Goal: Register for event/course

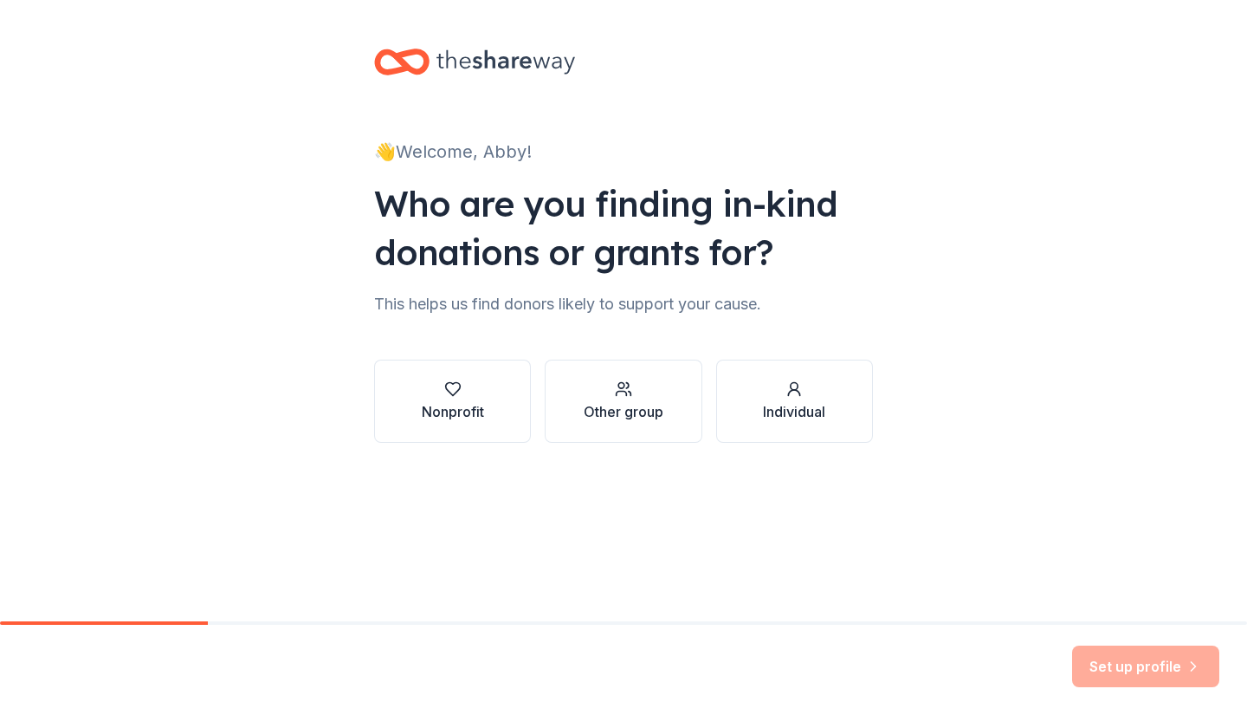
click at [459, 392] on icon "button" at bounding box center [452, 388] width 17 height 17
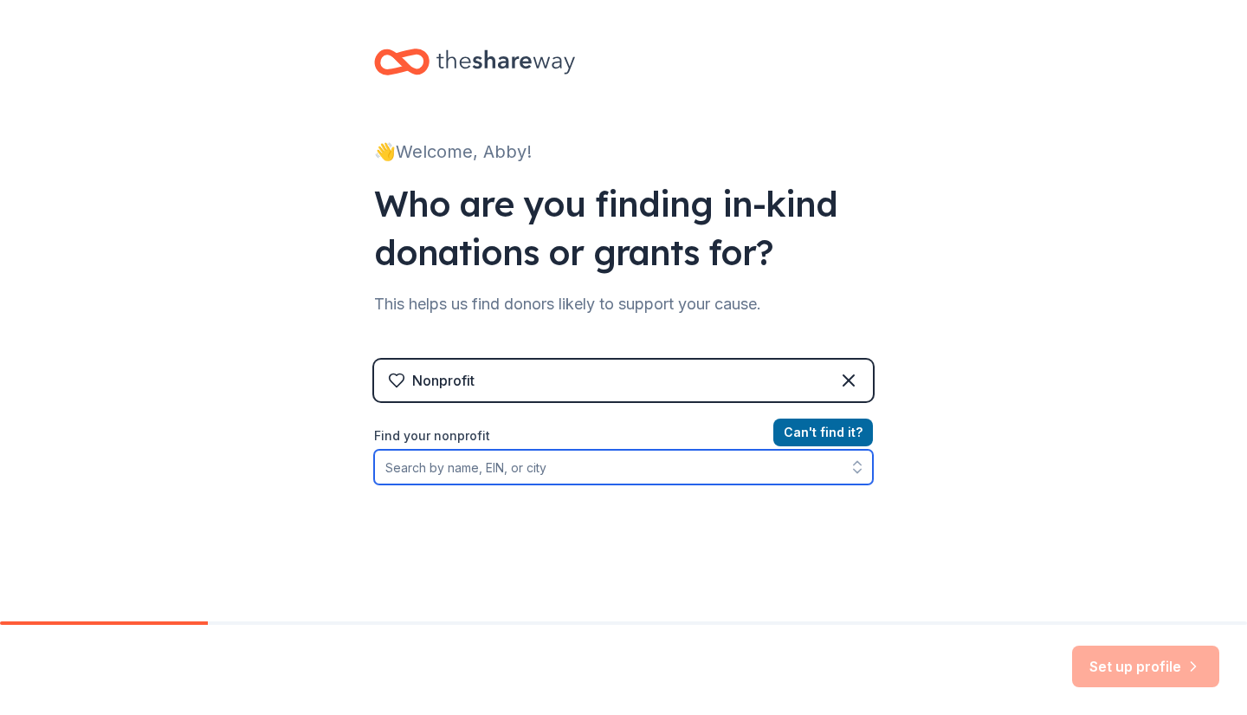
click at [559, 475] on input "Find your nonprofit" at bounding box center [623, 467] width 499 height 35
type input "[PERSON_NAME][GEOGRAPHIC_DATA] PTA"
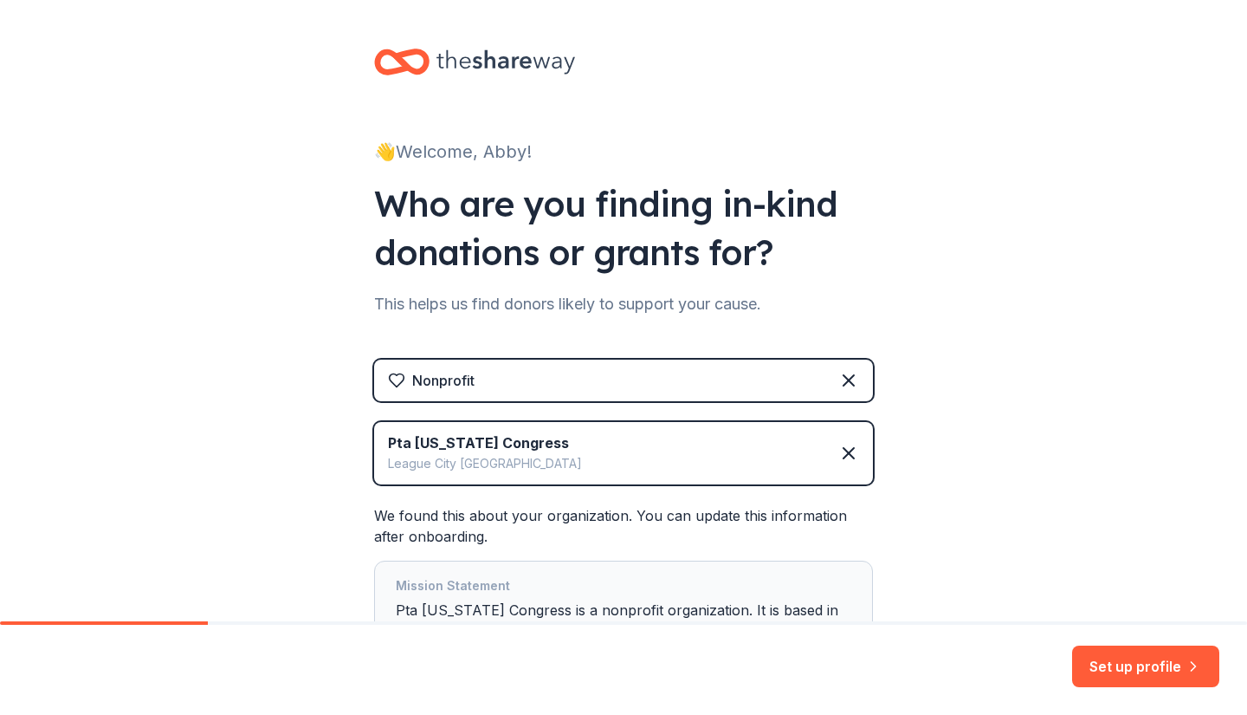
scroll to position [159, 0]
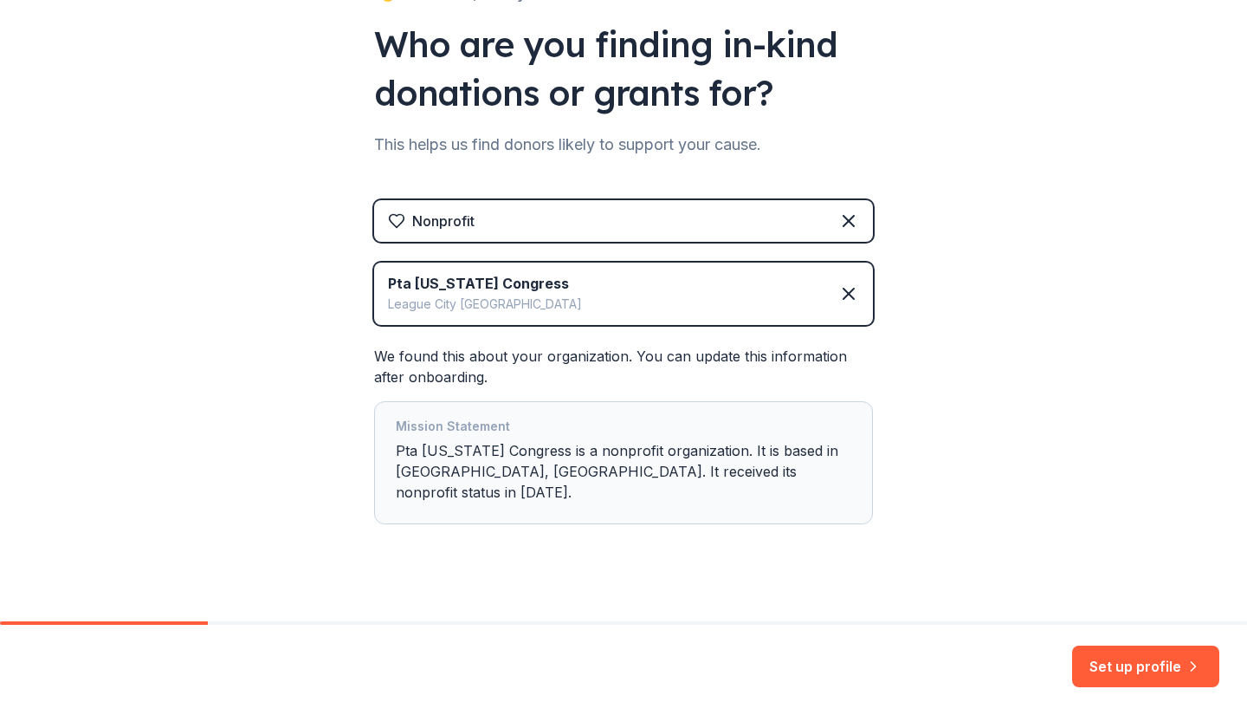
click at [1157, 660] on button "Set up profile" at bounding box center [1145, 666] width 147 height 42
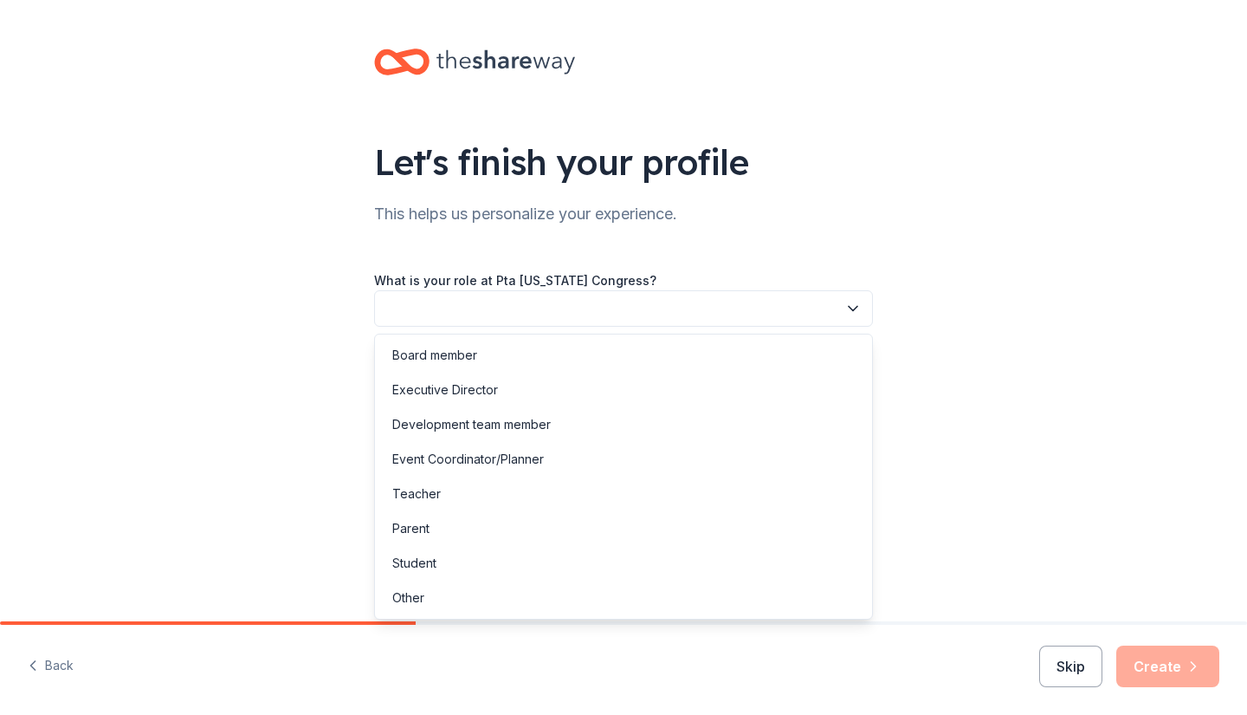
click at [578, 300] on button "button" at bounding box center [623, 308] width 499 height 36
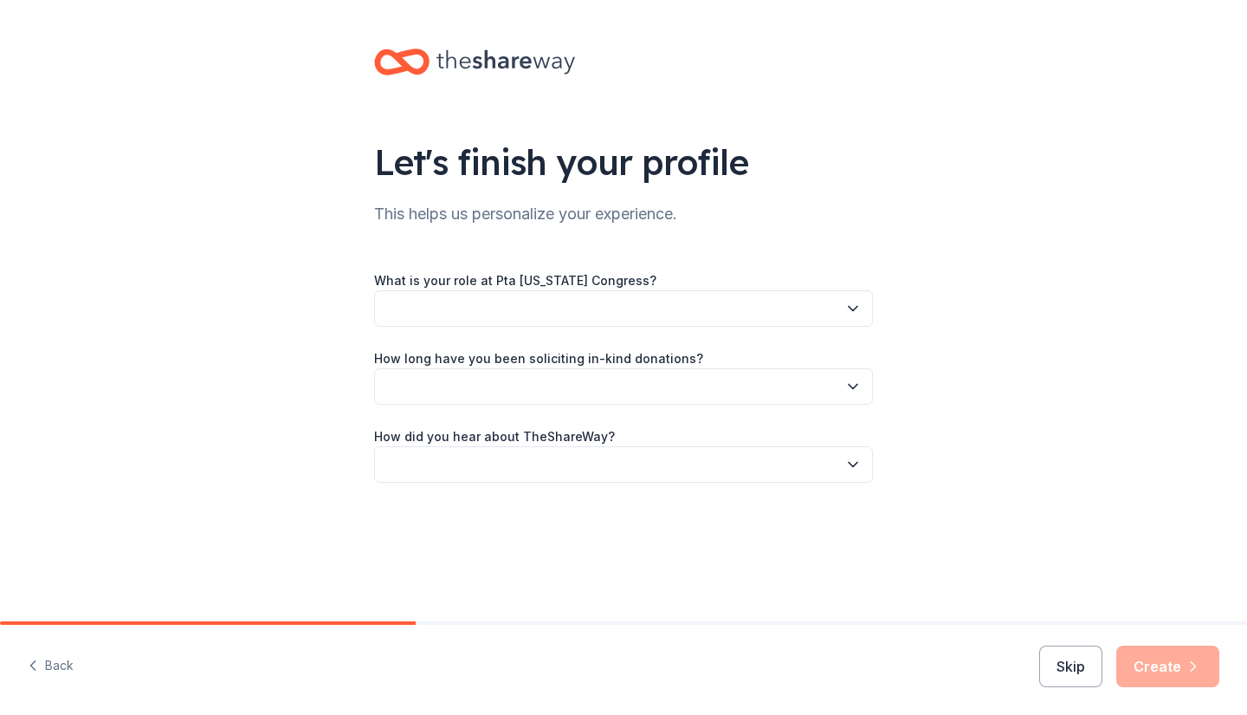
click at [578, 300] on button "button" at bounding box center [623, 308] width 499 height 36
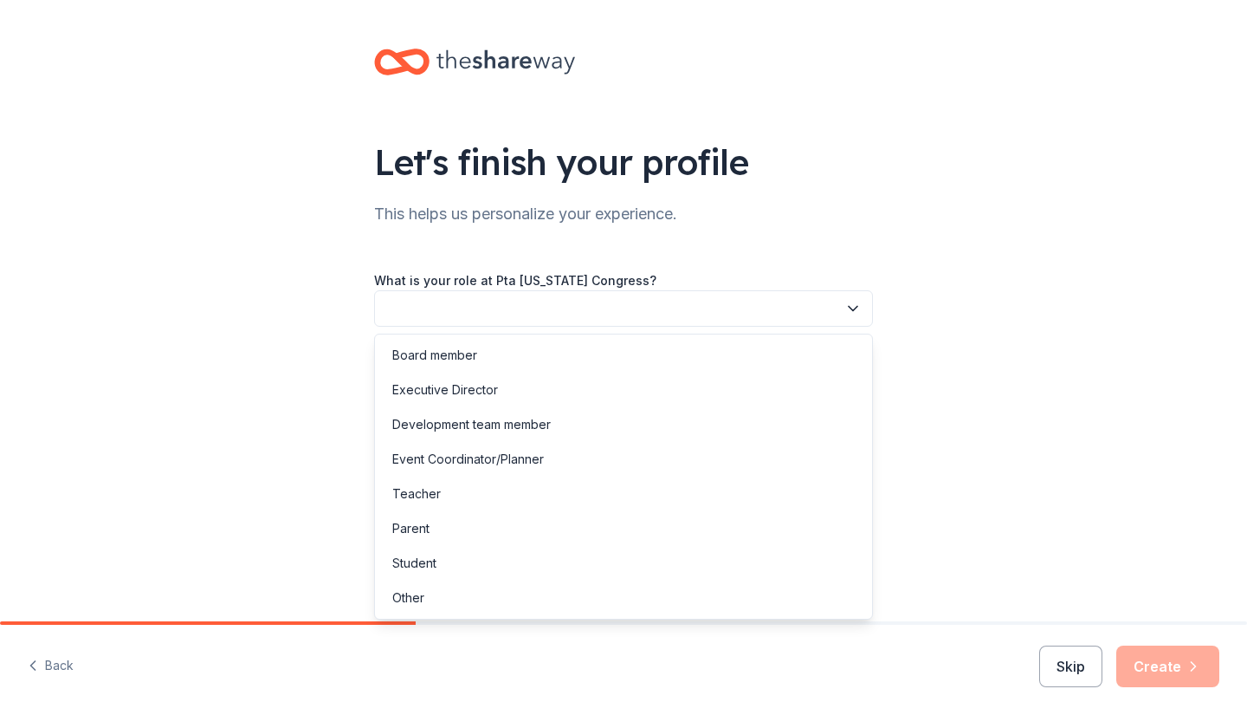
click at [556, 371] on div "Board member" at bounding box center [624, 355] width 490 height 35
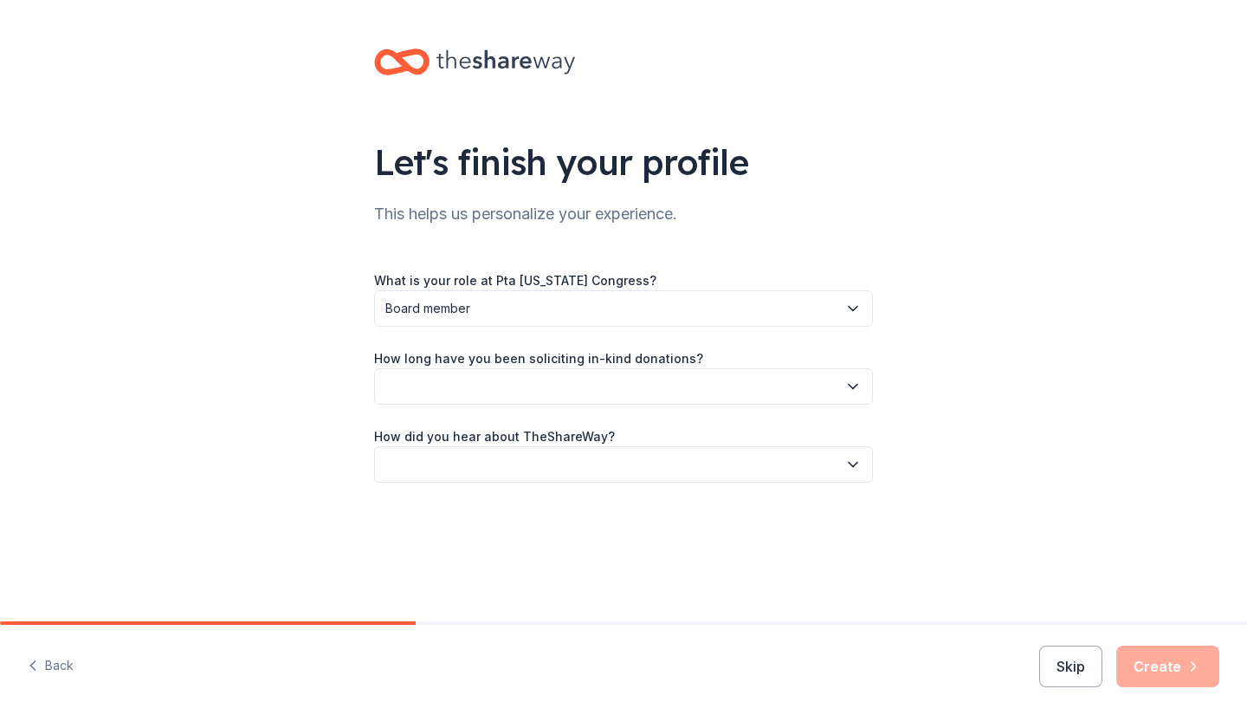
click at [558, 367] on div "How long have you been soliciting in-kind donations?" at bounding box center [623, 375] width 499 height 57
click at [554, 379] on button "button" at bounding box center [623, 386] width 499 height 36
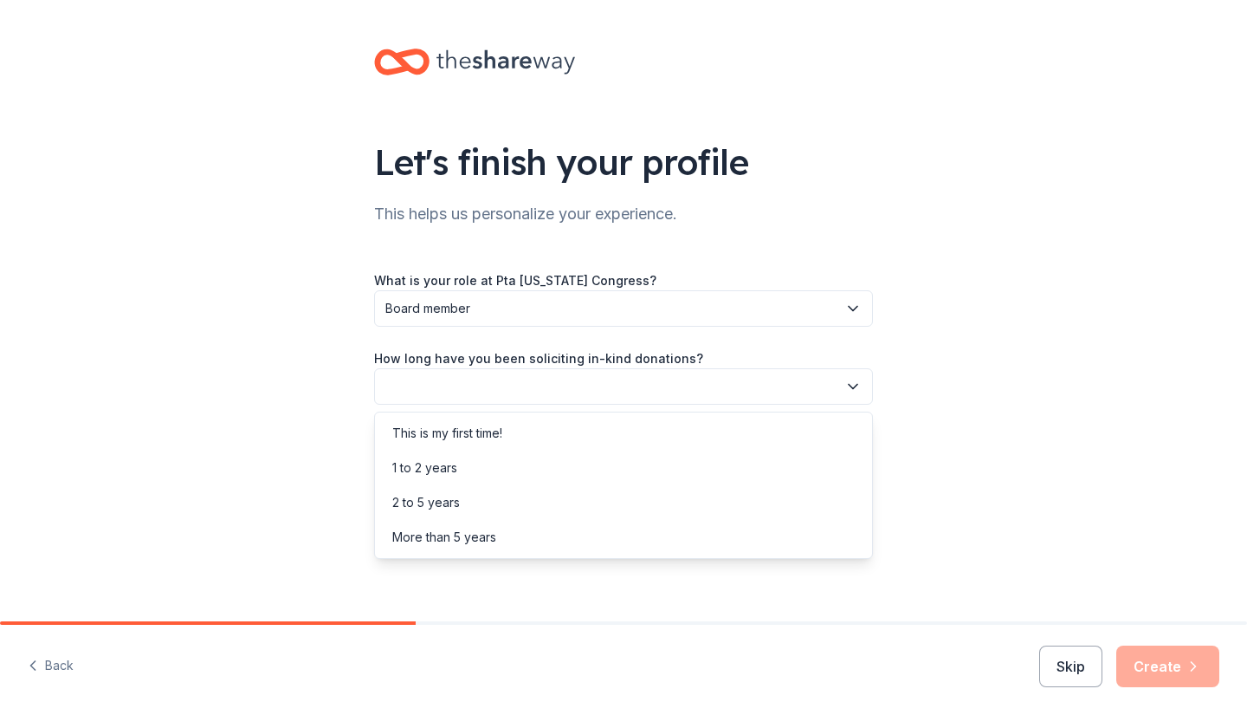
click at [534, 431] on div "This is my first time!" at bounding box center [624, 433] width 490 height 35
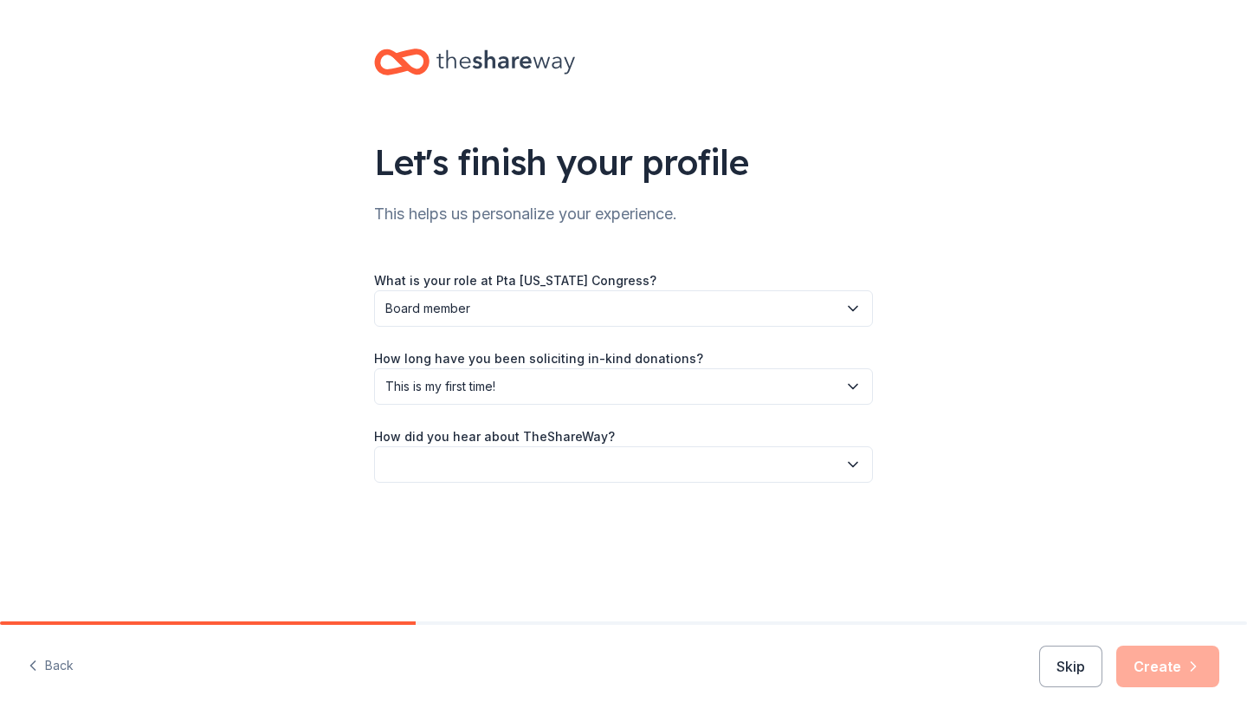
click at [532, 457] on button "button" at bounding box center [623, 464] width 499 height 36
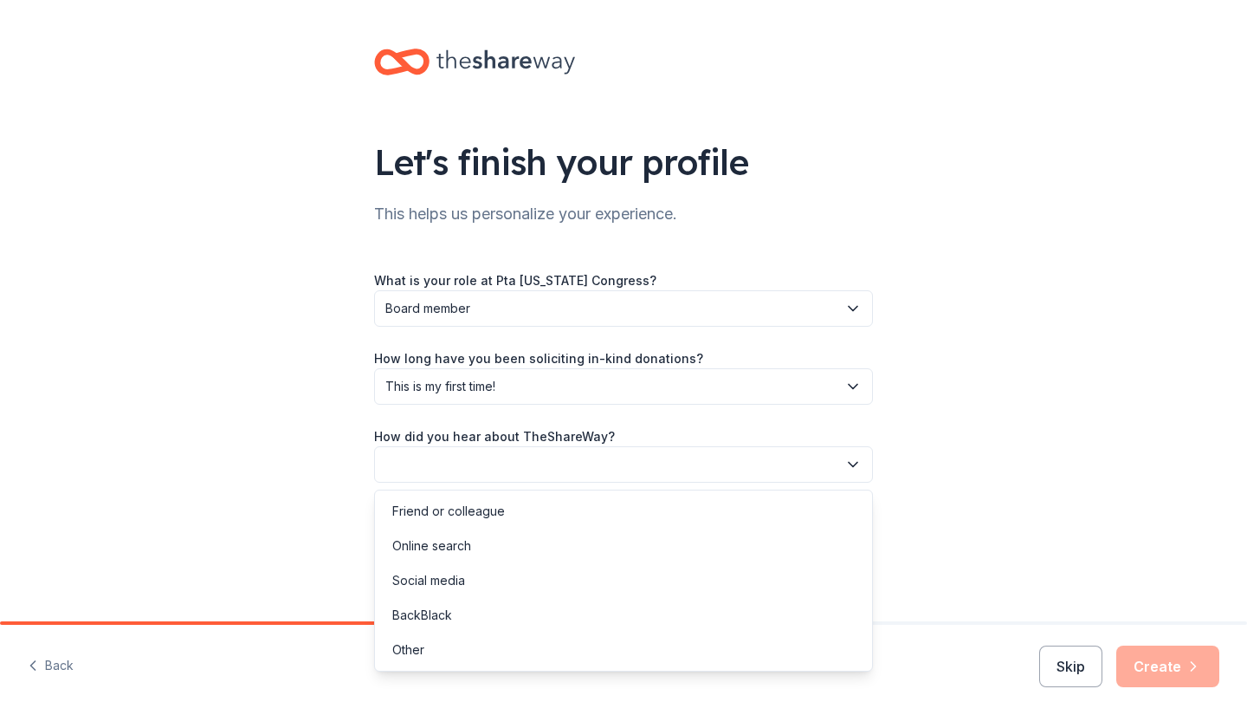
click at [507, 537] on div "Online search" at bounding box center [624, 545] width 490 height 35
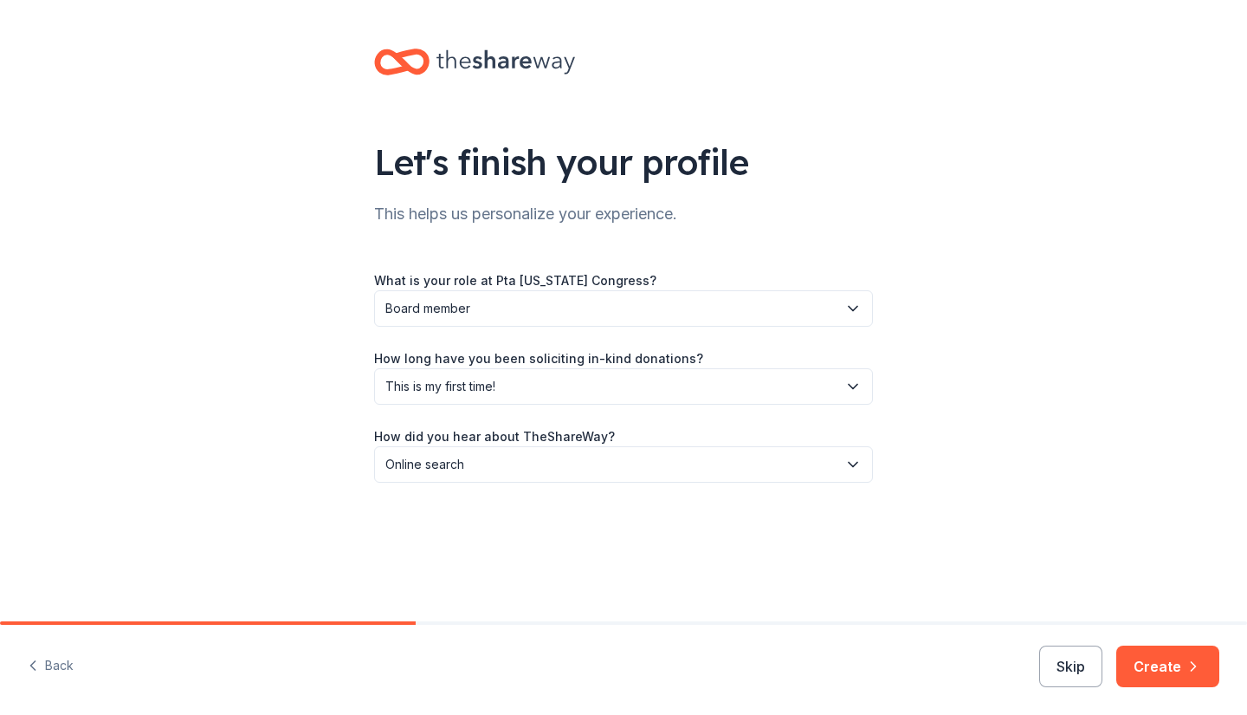
click at [1154, 661] on button "Create" at bounding box center [1168, 666] width 103 height 42
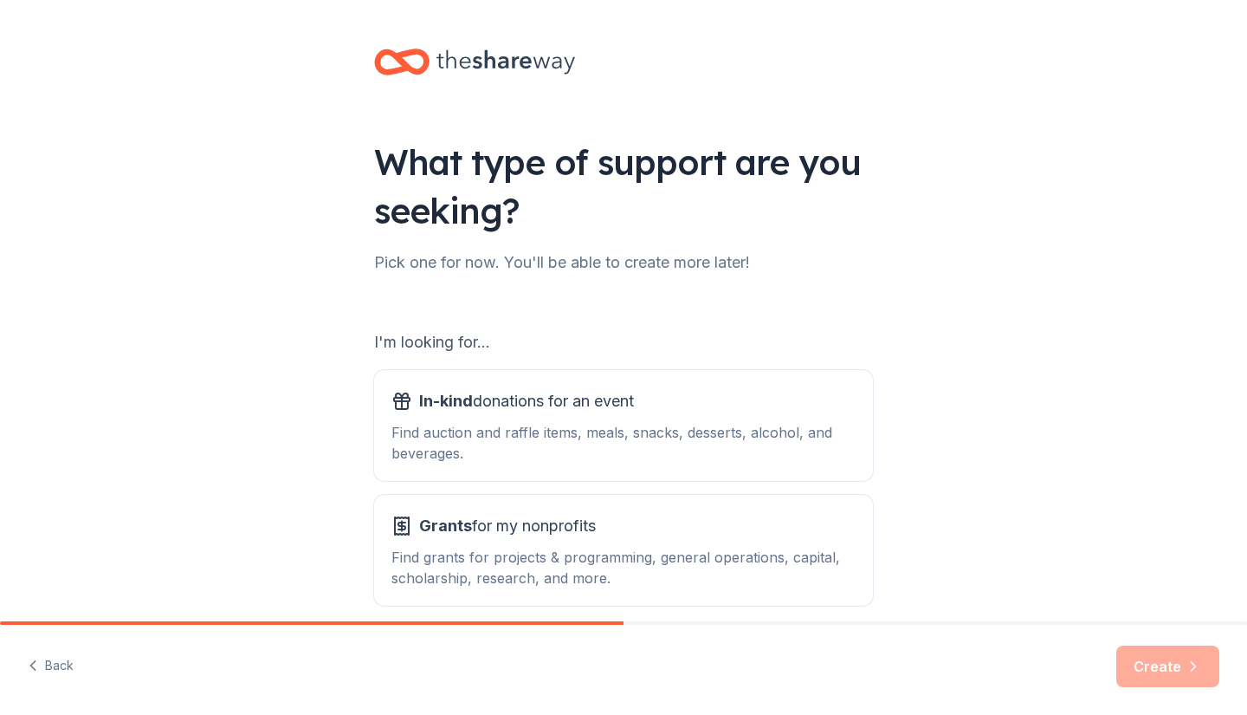
click at [547, 432] on div "Find auction and raffle items, meals, snacks, desserts, alcohol, and beverages." at bounding box center [624, 443] width 464 height 42
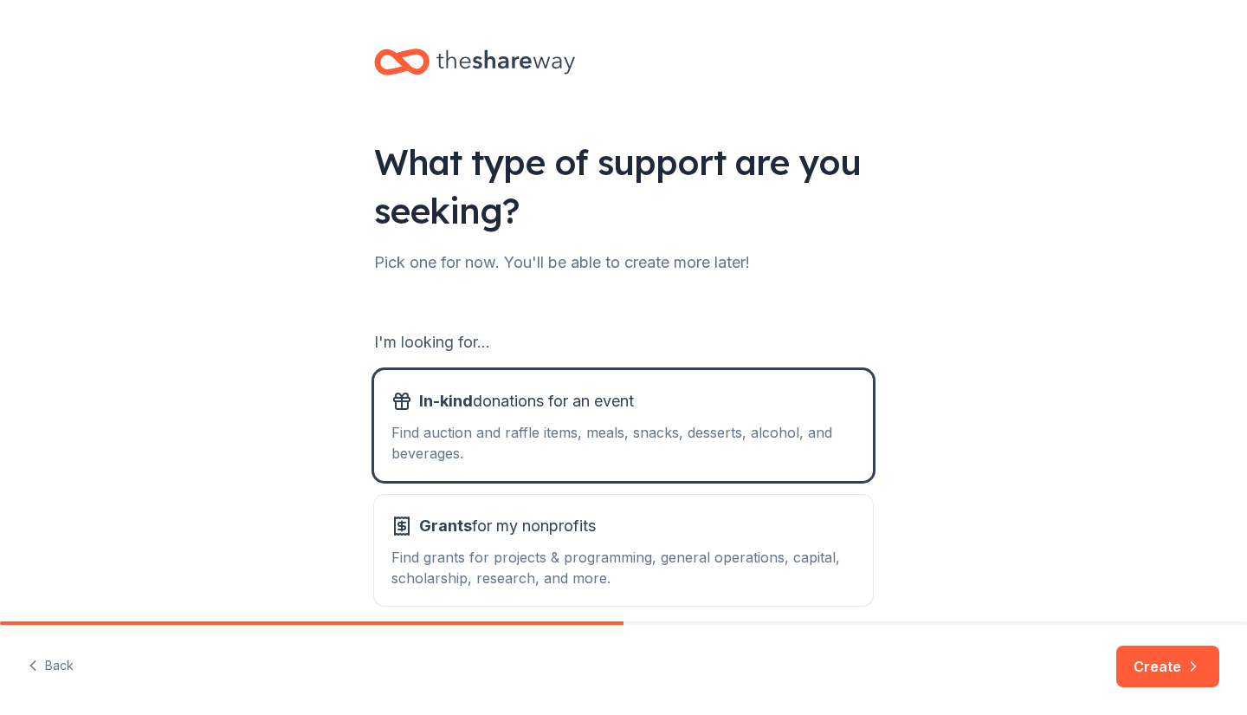
click at [1167, 671] on button "Create" at bounding box center [1168, 666] width 103 height 42
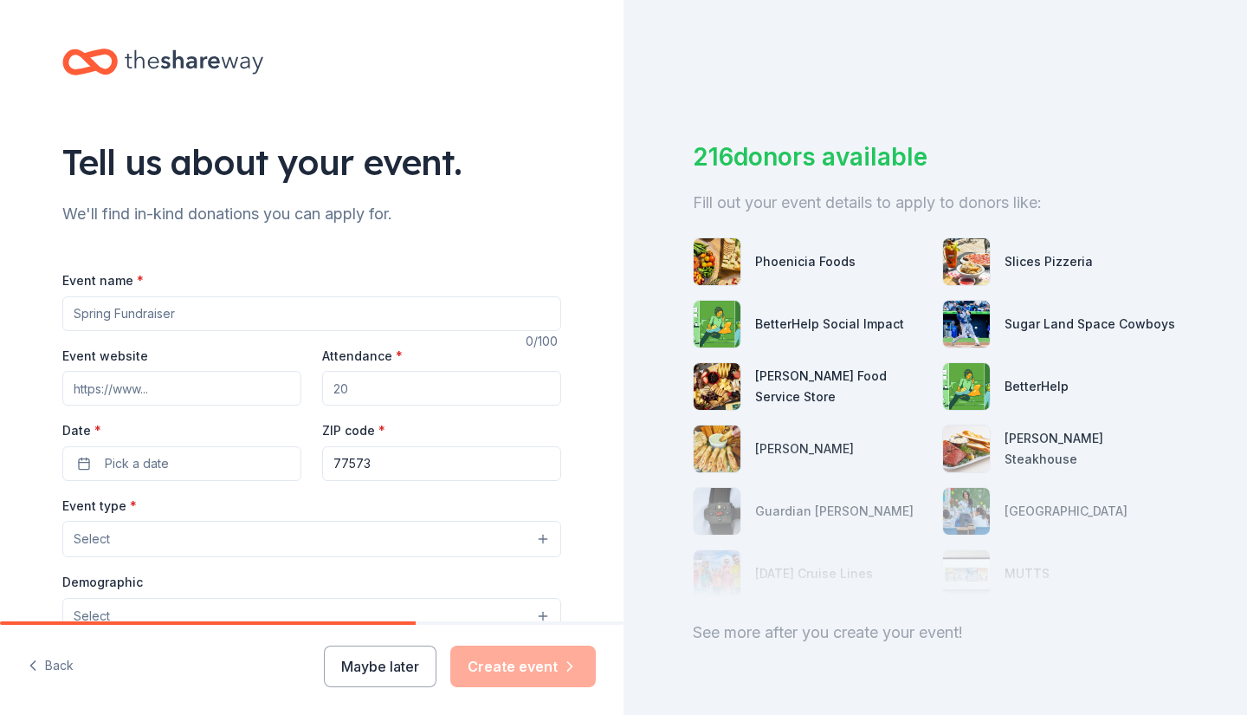
click at [185, 312] on input "Event name *" at bounding box center [311, 313] width 499 height 35
type input "Fall Festival"
type input "g"
type input "[DOMAIN_NAME]"
type input "300"
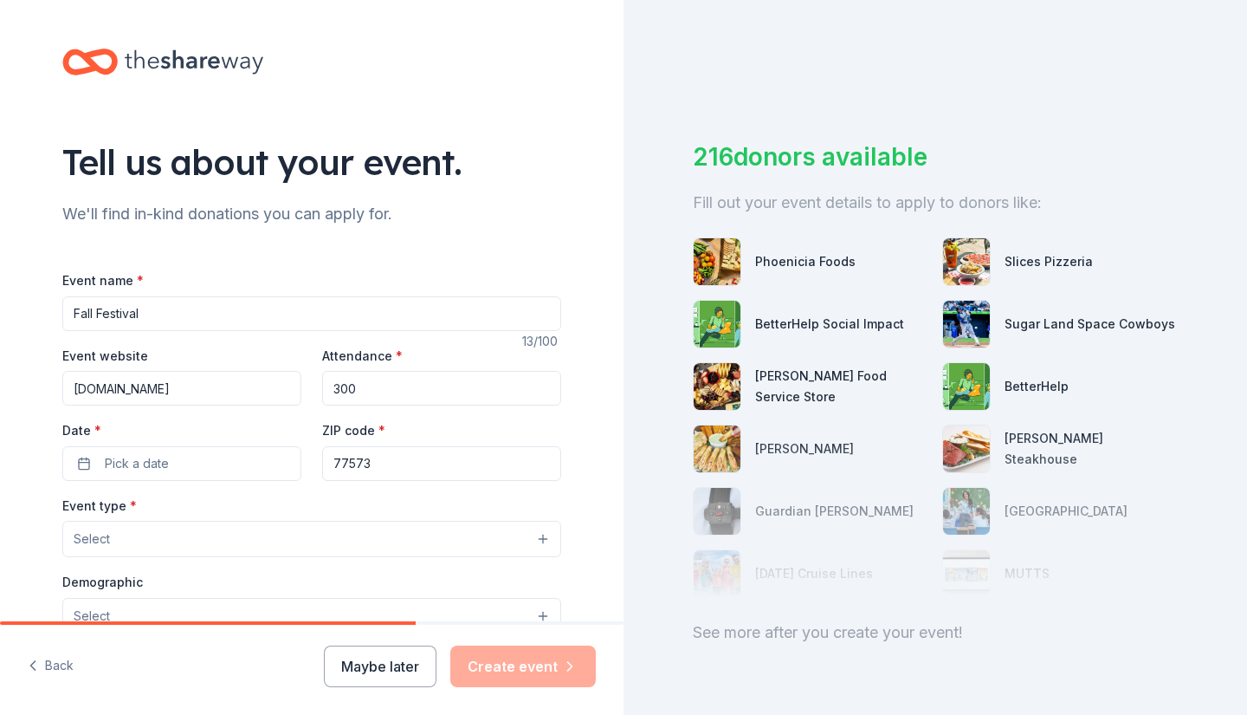
click at [175, 452] on button "Pick a date" at bounding box center [181, 463] width 239 height 35
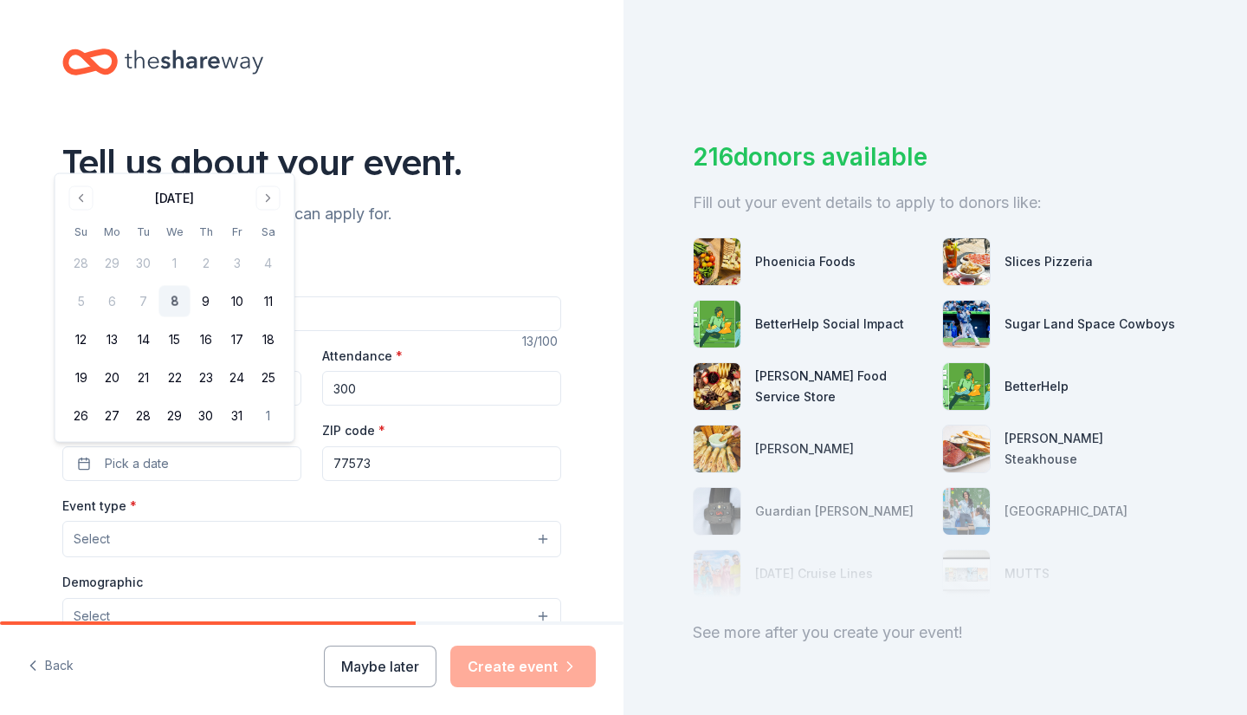
click at [275, 193] on button "Go to next month" at bounding box center [268, 198] width 24 height 24
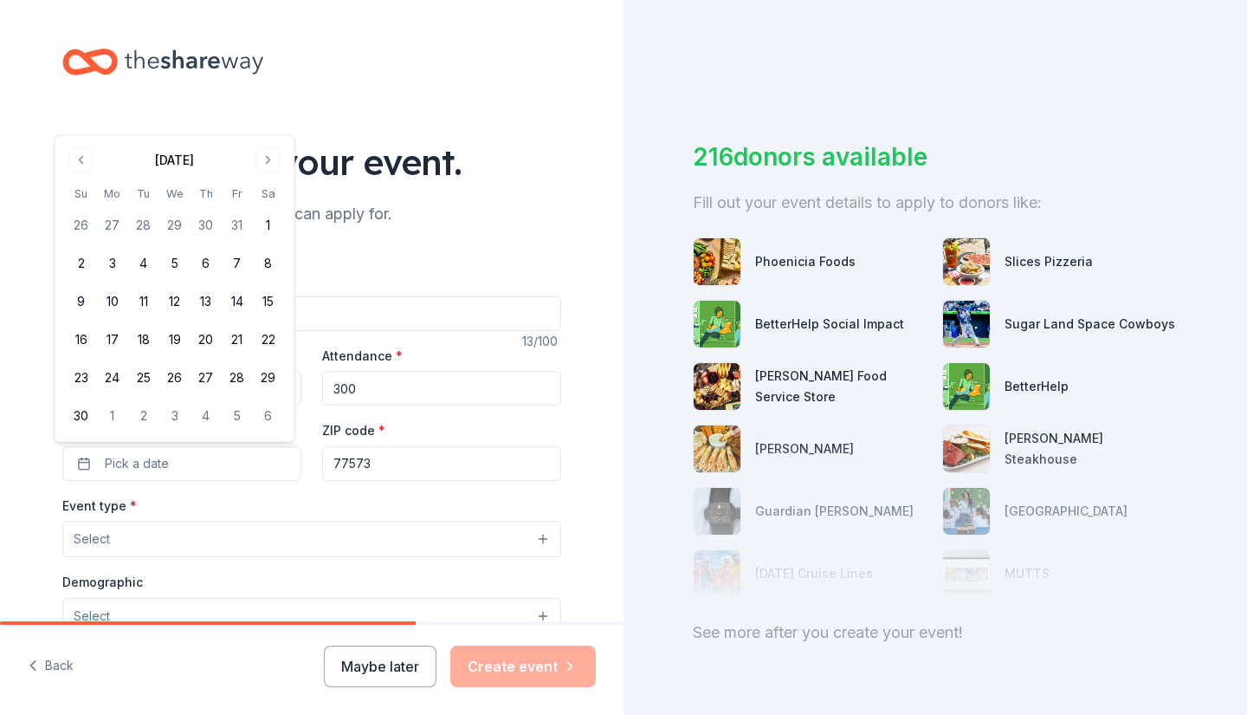
click at [269, 267] on button "8" at bounding box center [268, 263] width 31 height 31
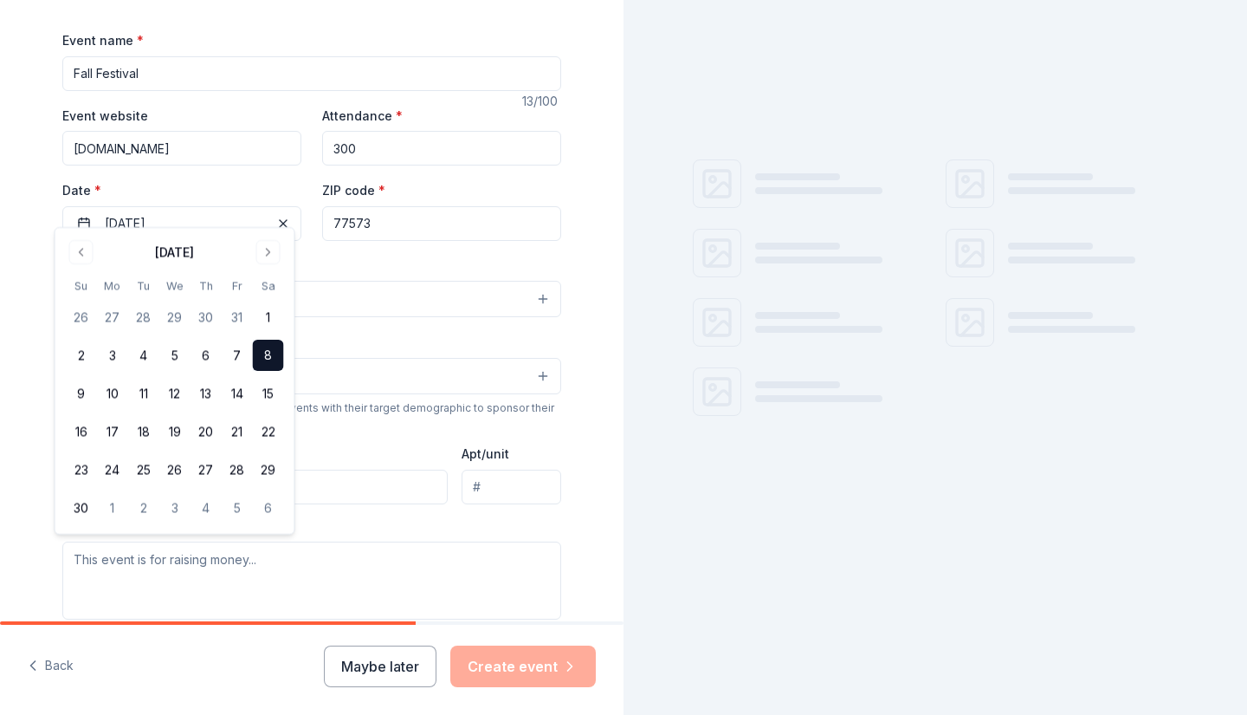
scroll to position [261, 0]
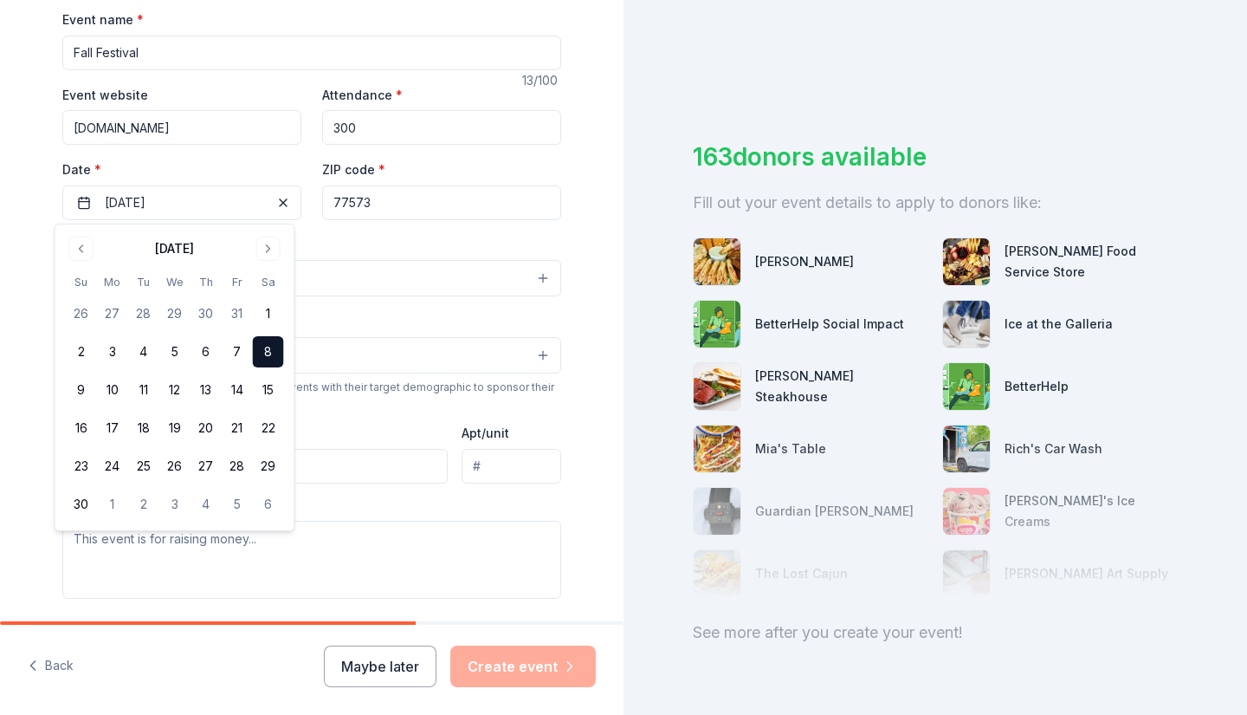
click at [233, 211] on button "[DATE]" at bounding box center [181, 202] width 239 height 35
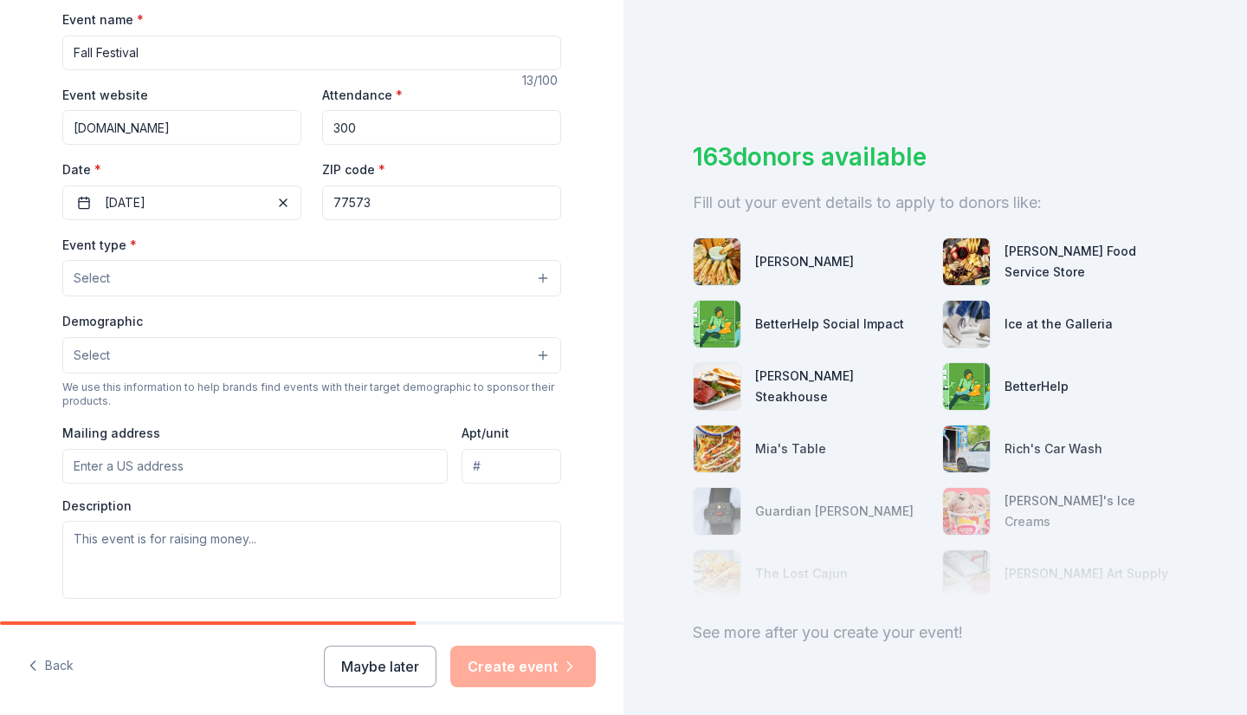
click at [251, 269] on button "Select" at bounding box center [311, 278] width 499 height 36
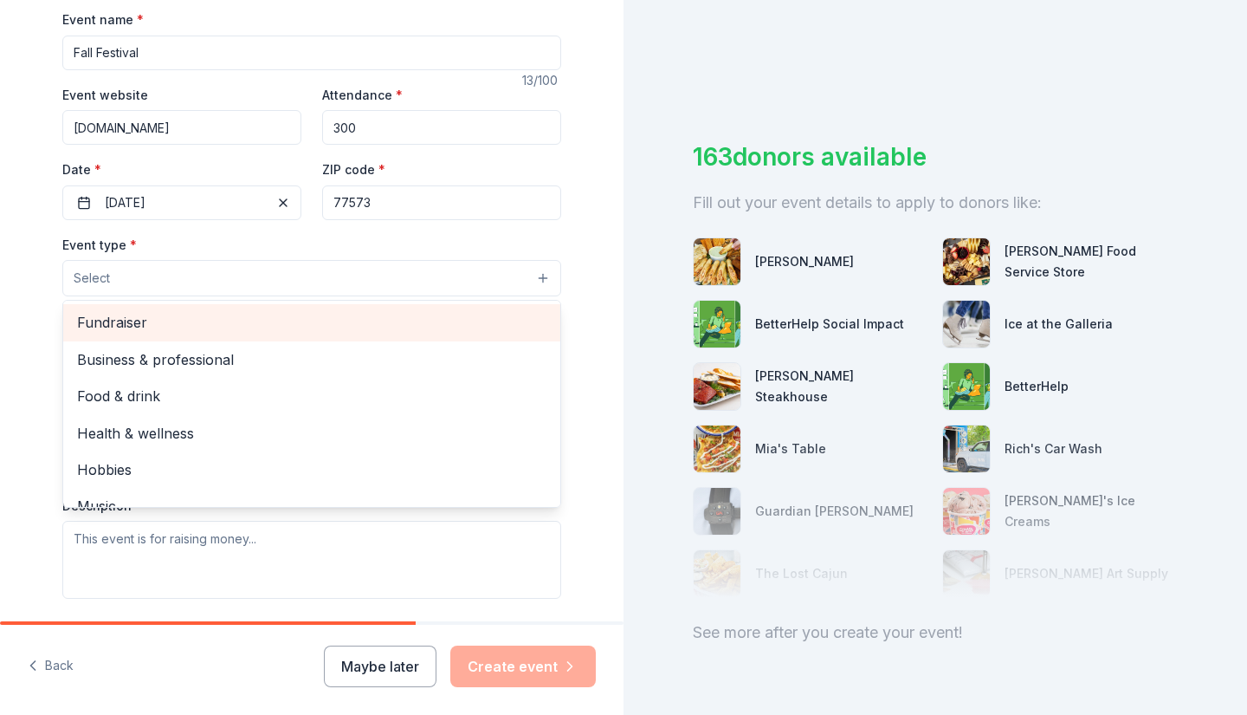
click at [233, 322] on span "Fundraiser" at bounding box center [312, 322] width 470 height 23
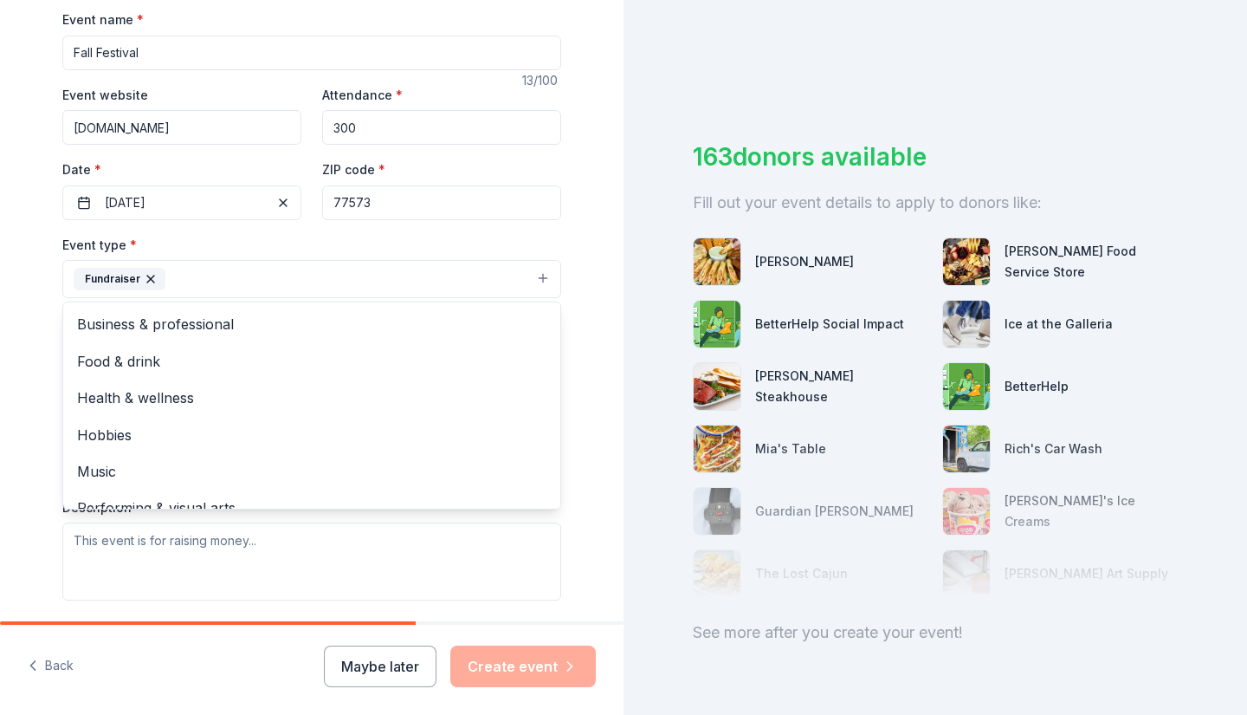
click at [594, 288] on div "Tell us about your event. We'll find in-kind donations you can apply for. Event…" at bounding box center [312, 316] width 624 height 1155
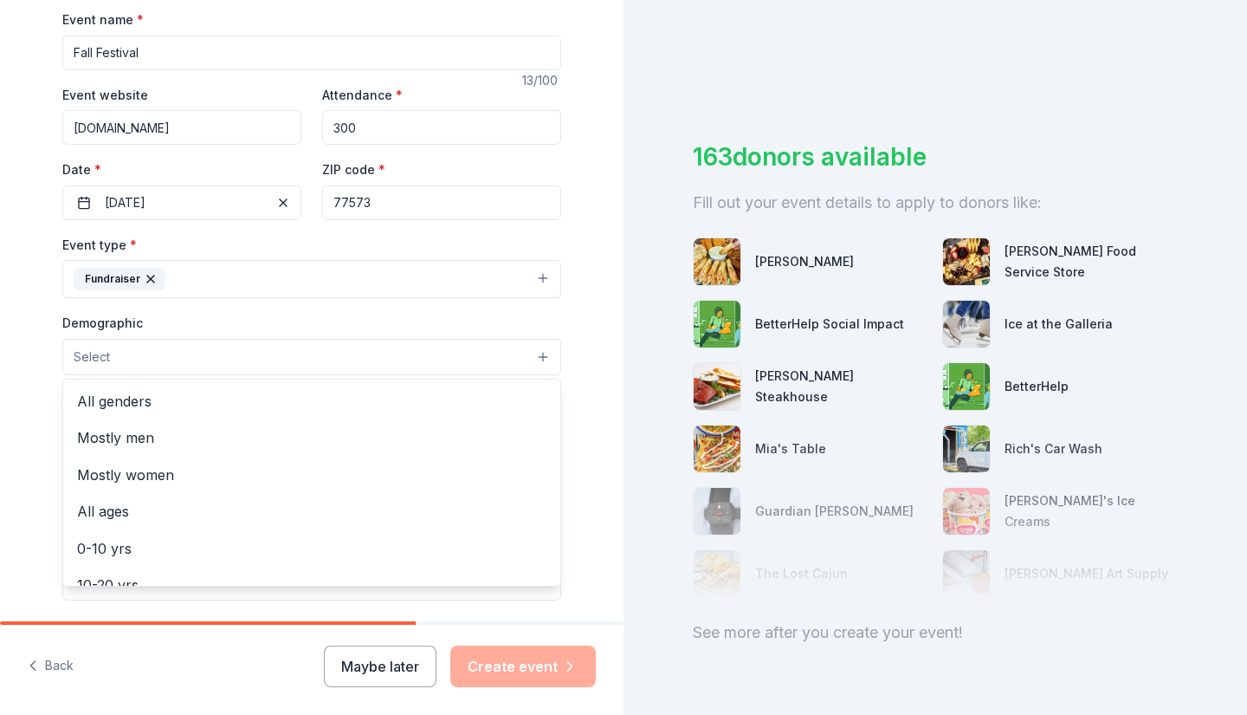
click at [392, 363] on button "Select" at bounding box center [311, 357] width 499 height 36
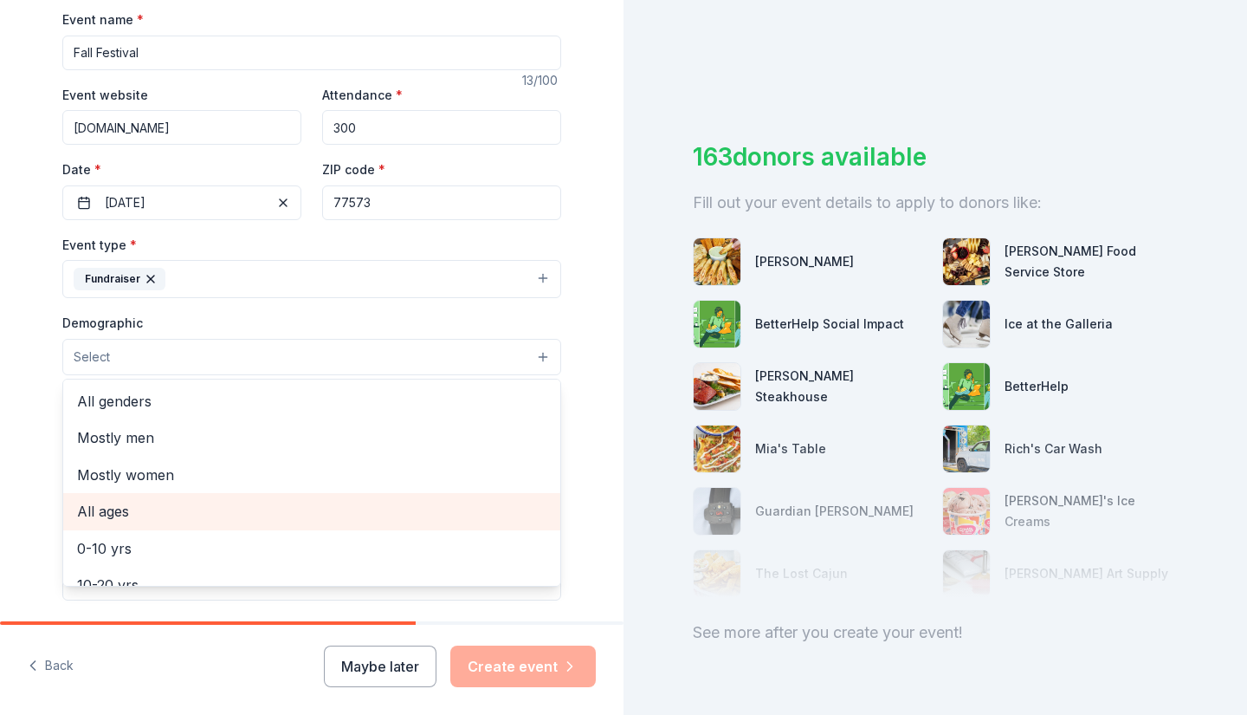
click at [344, 507] on span "All ages" at bounding box center [312, 511] width 470 height 23
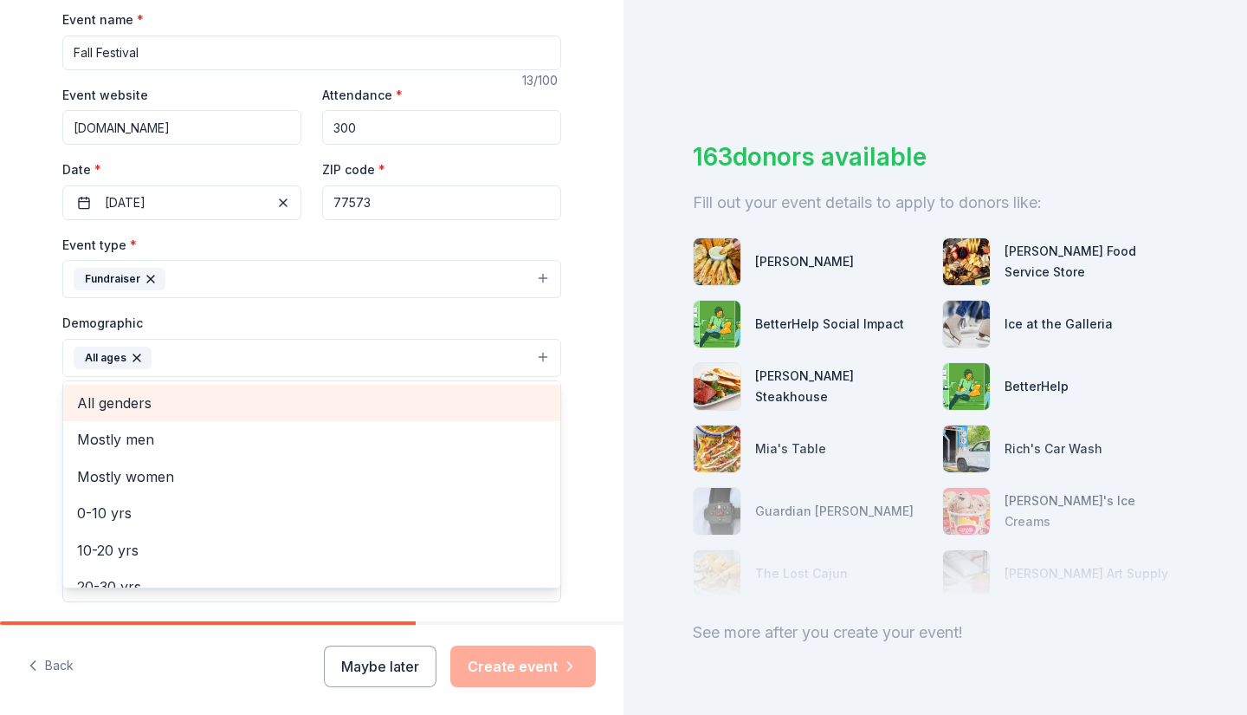
click at [328, 405] on span "All genders" at bounding box center [312, 403] width 470 height 23
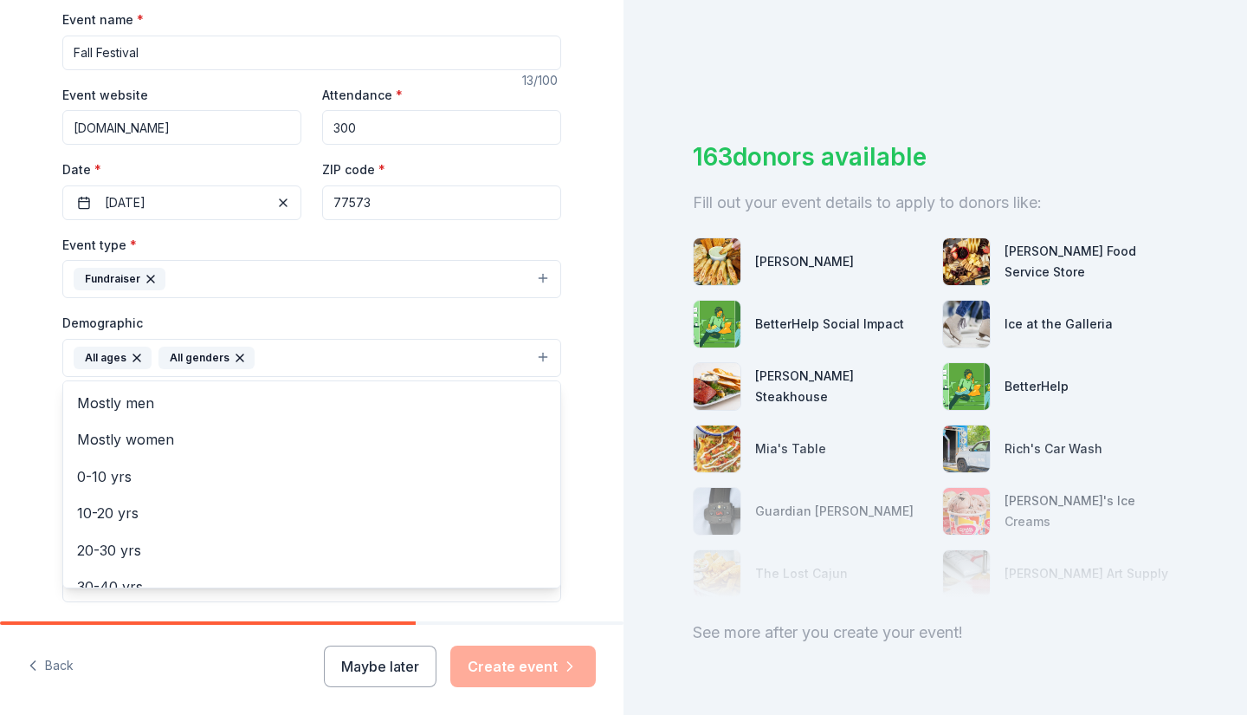
click at [589, 356] on div "Tell us about your event. We'll find in-kind donations you can apply for. Event…" at bounding box center [312, 317] width 624 height 1157
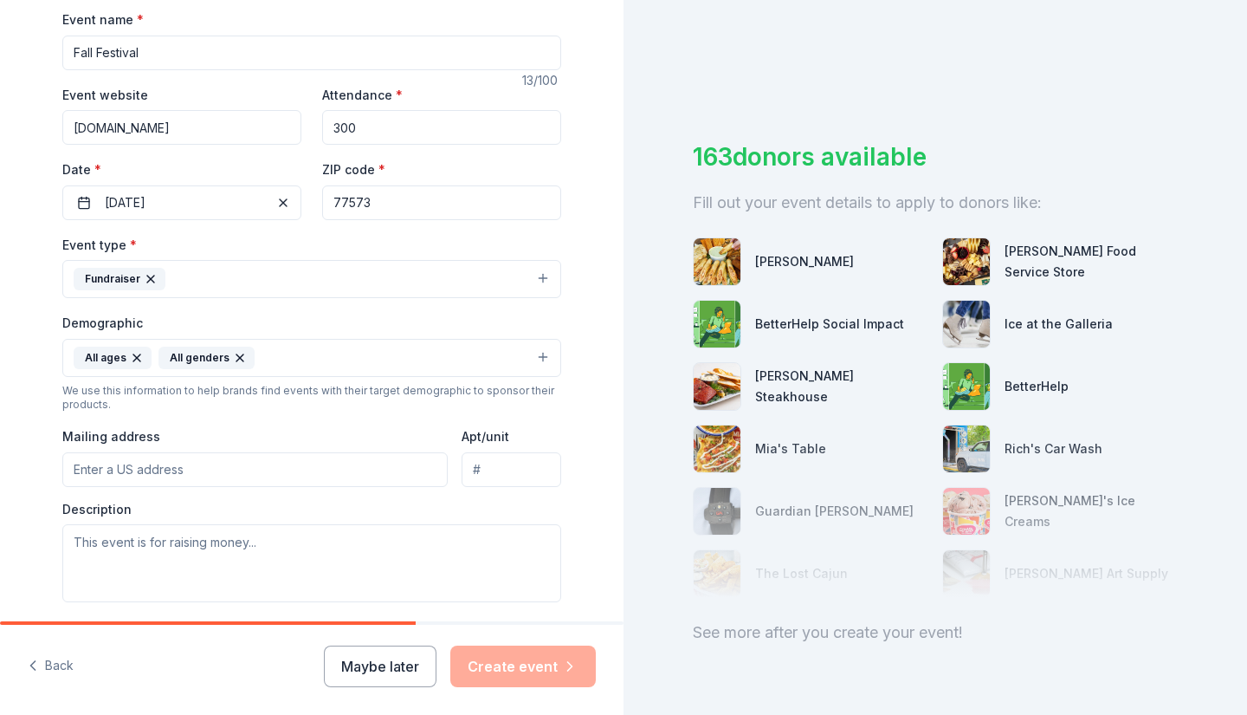
click at [334, 476] on input "Mailing address" at bounding box center [255, 469] width 386 height 35
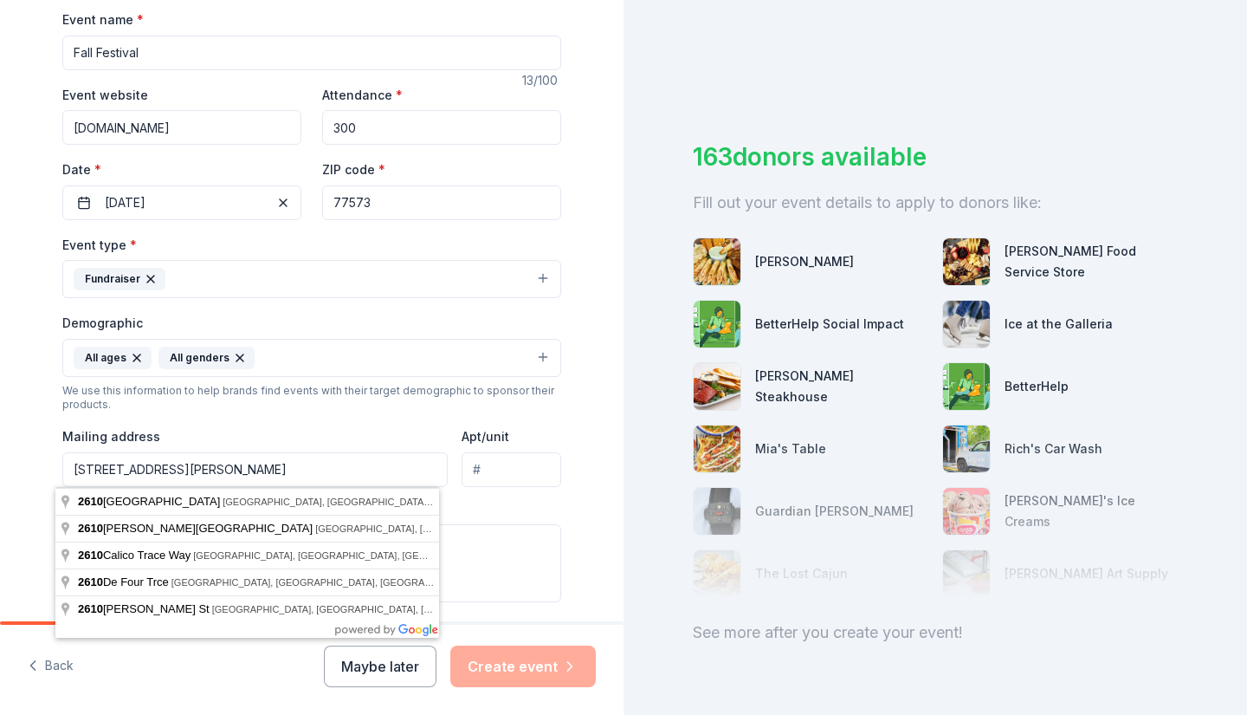
type input "[STREET_ADDRESS][PERSON_NAME]"
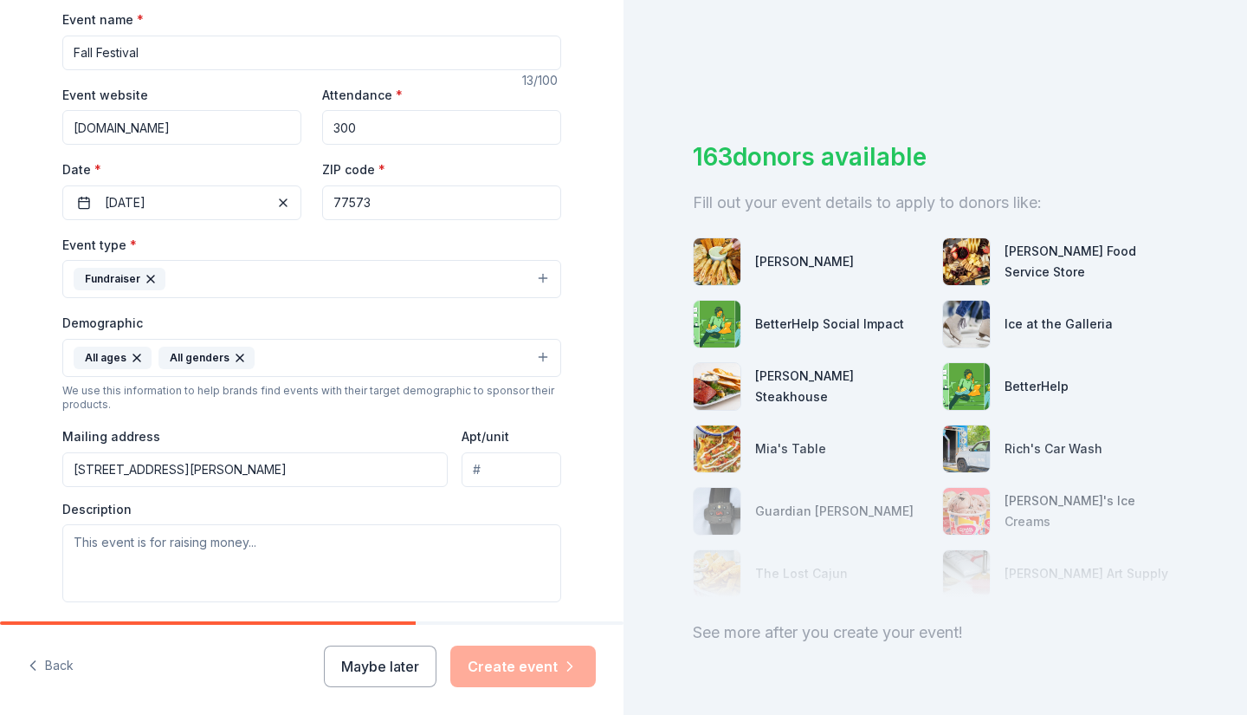
click at [575, 489] on div "Tell us about your event. We'll find in-kind donations you can apply for. Event…" at bounding box center [312, 317] width 554 height 1157
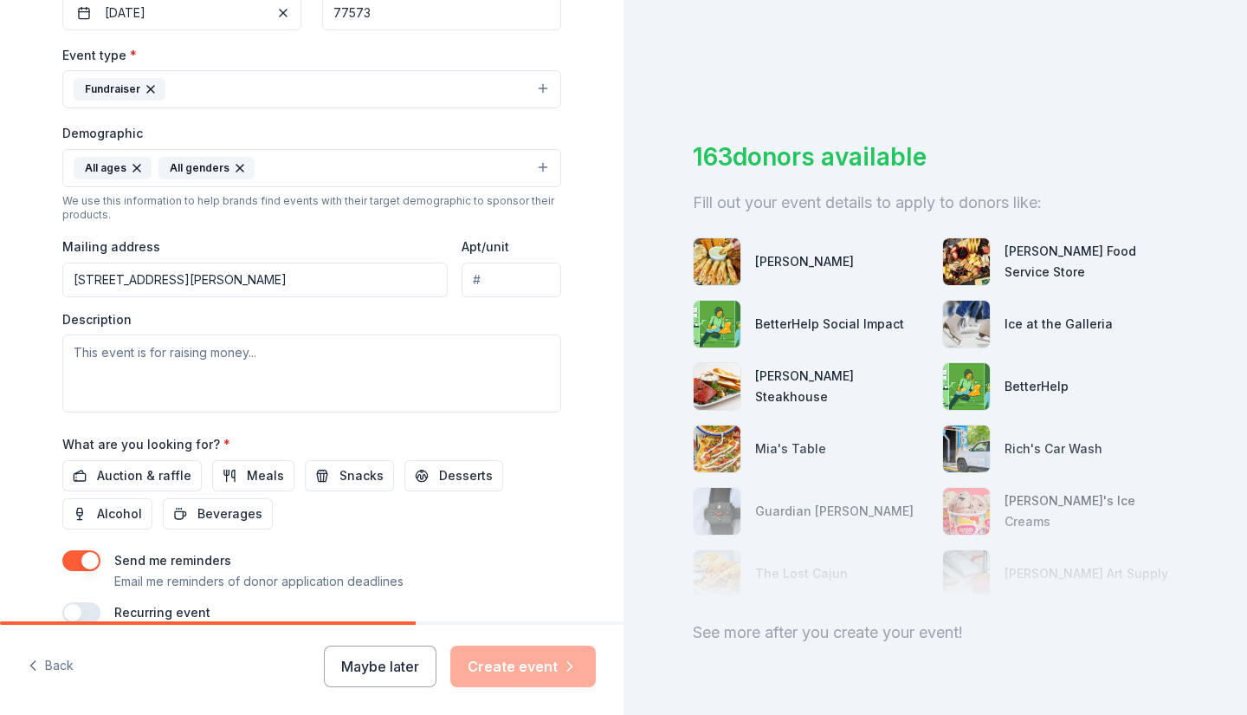
scroll to position [451, 0]
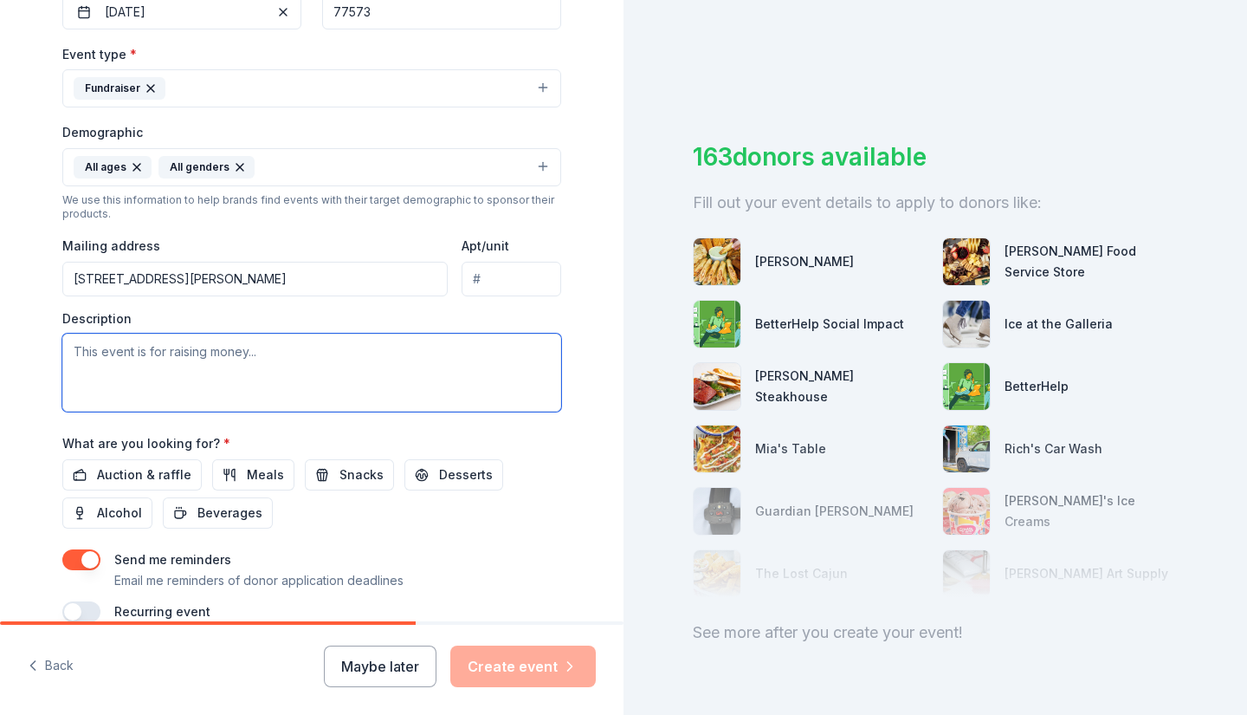
click at [295, 349] on textarea at bounding box center [311, 373] width 499 height 78
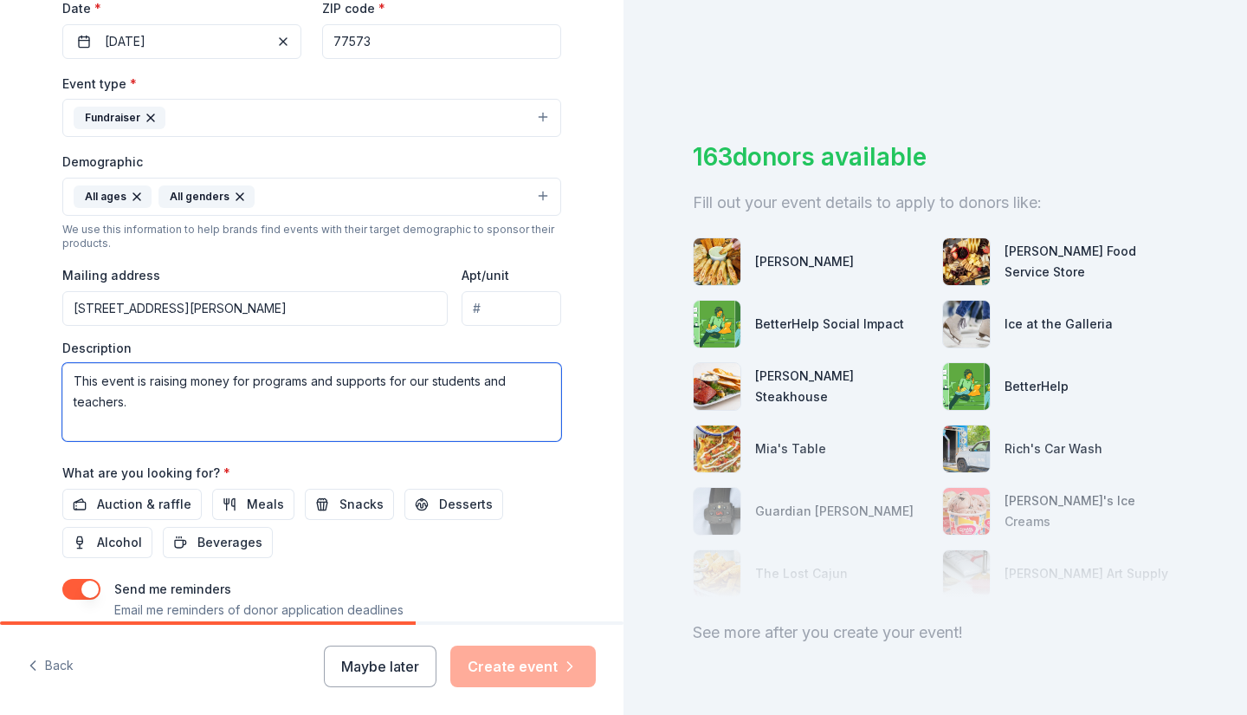
scroll to position [425, 0]
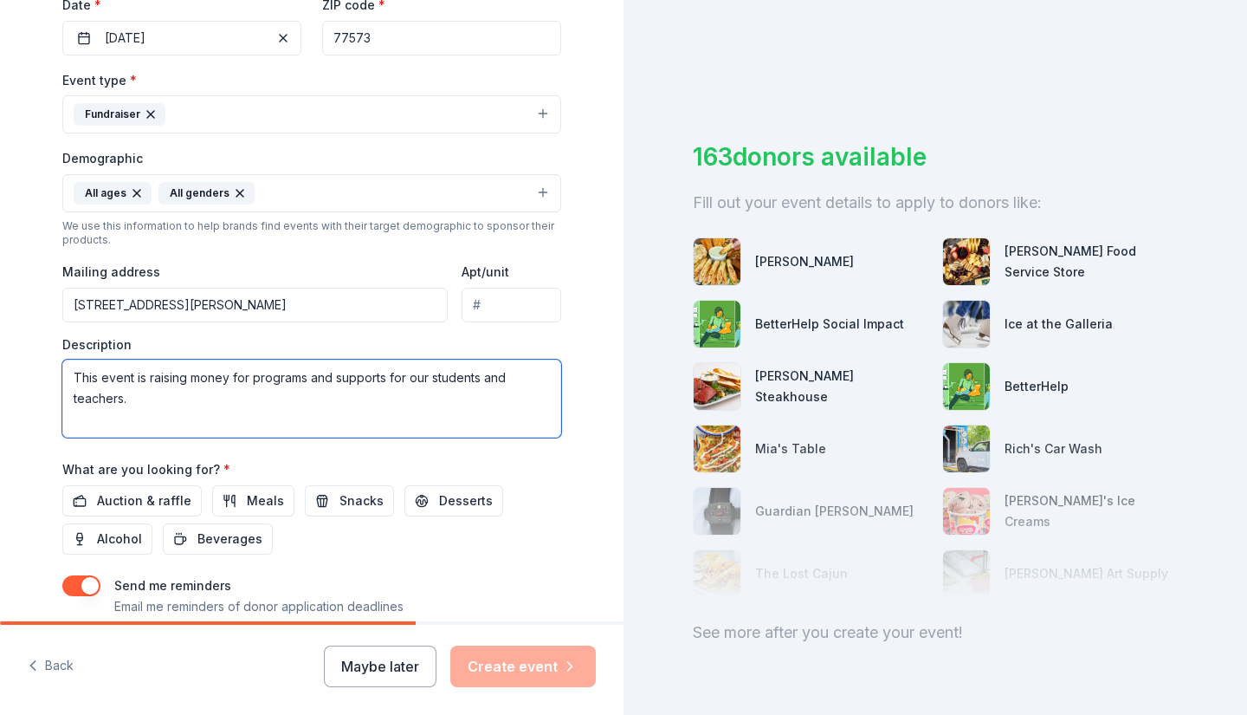
type textarea "This event is raising money for programs and supports for our students and teac…"
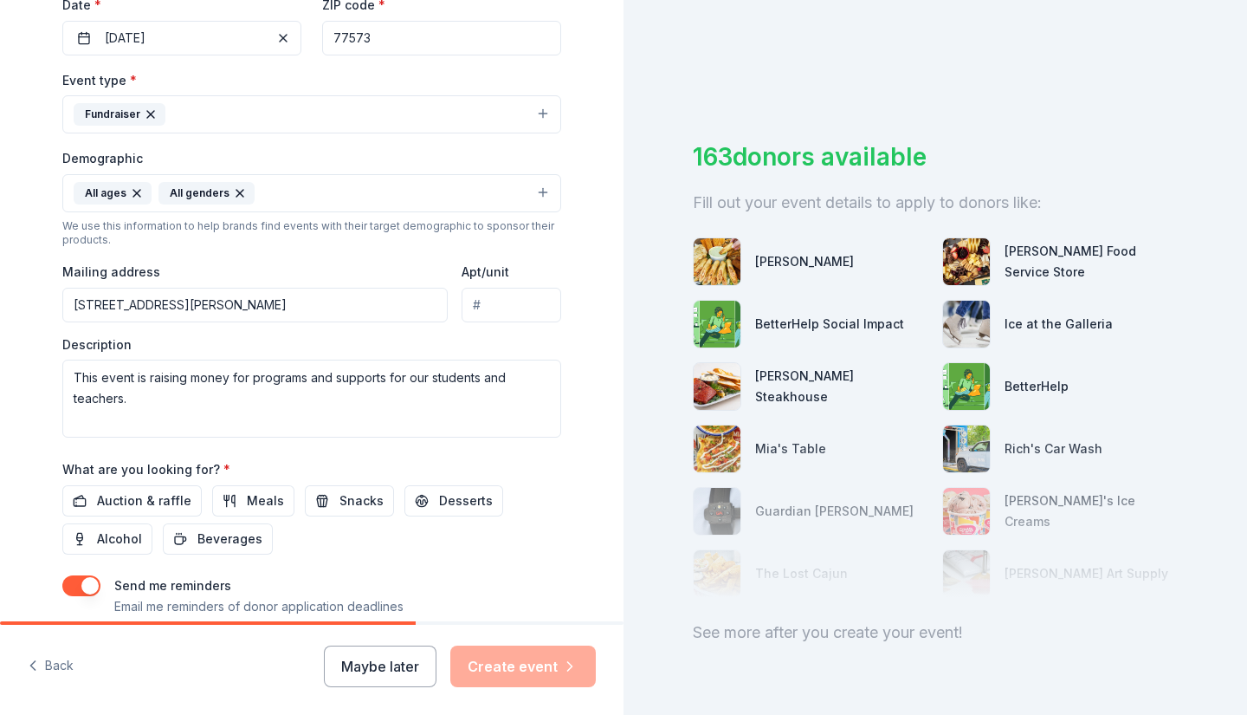
click at [507, 481] on div "What are you looking for? * Auction & raffle Meals Snacks Desserts Alcohol Beve…" at bounding box center [311, 506] width 499 height 96
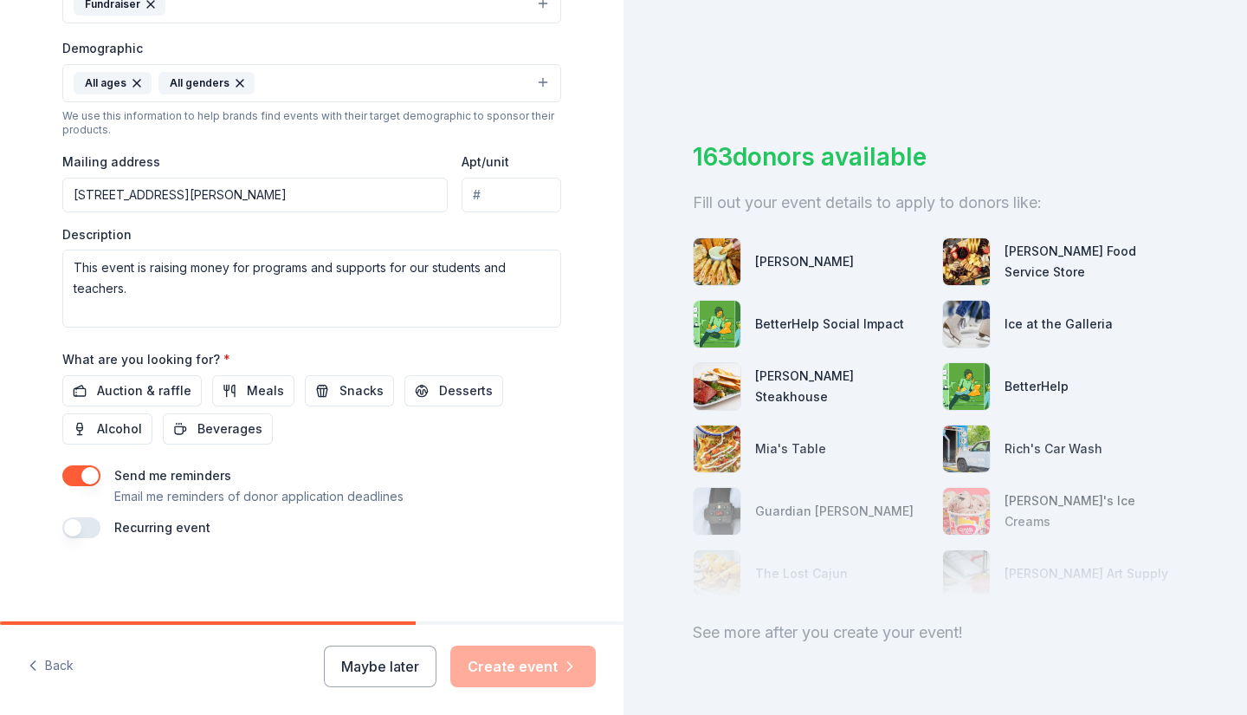
click at [139, 387] on span "Auction & raffle" at bounding box center [144, 390] width 94 height 21
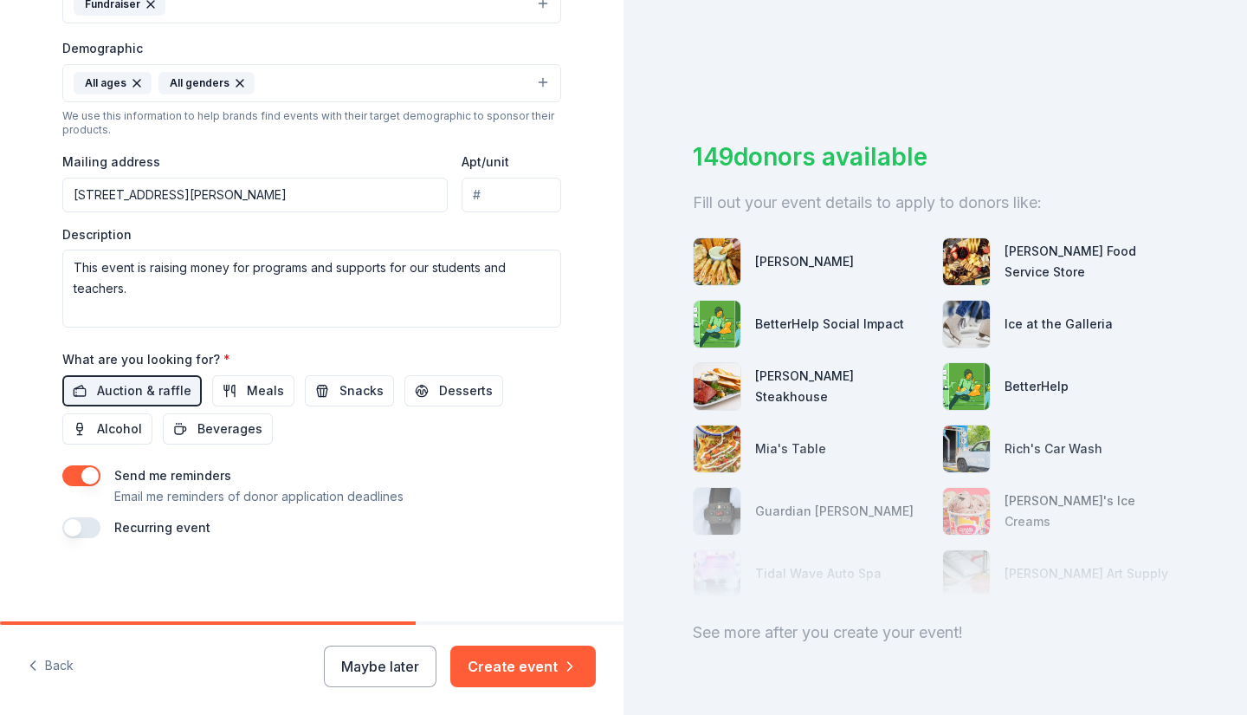
click at [535, 659] on button "Create event" at bounding box center [523, 666] width 146 height 42
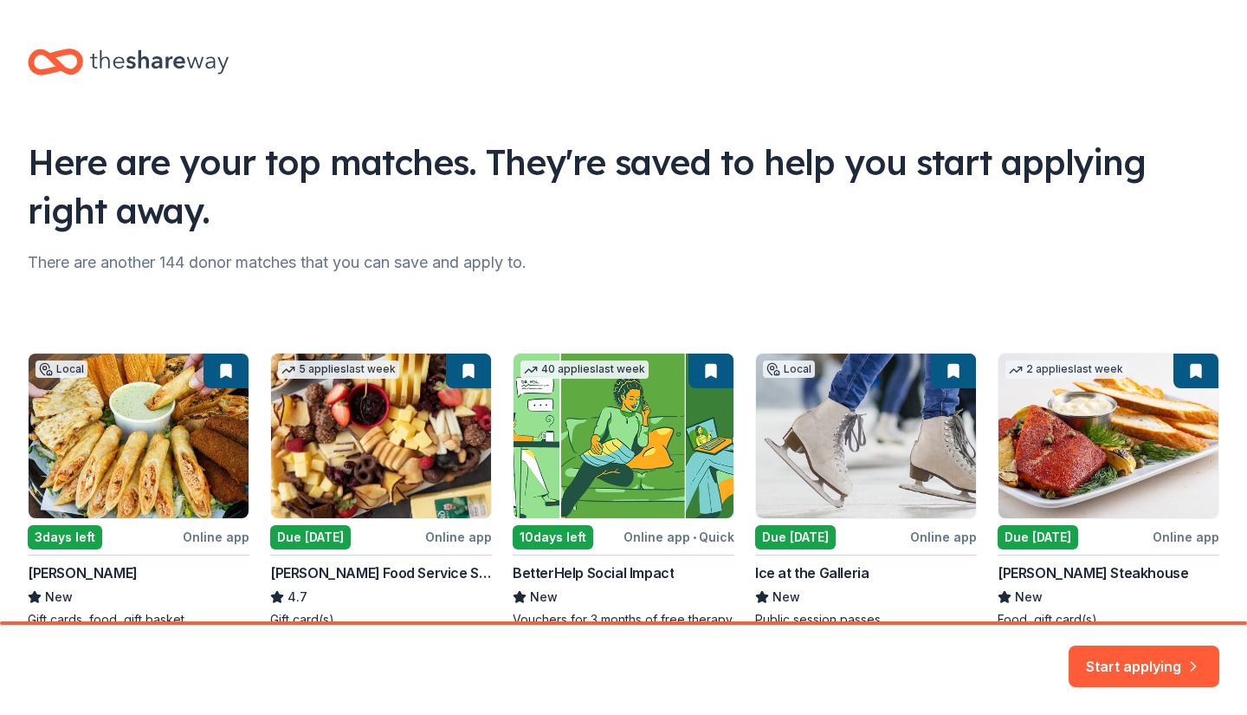
scroll to position [107, 0]
